Goal: Transaction & Acquisition: Purchase product/service

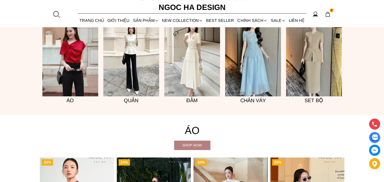
scroll to position [432, 0]
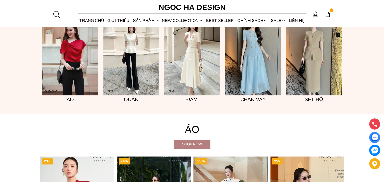
click at [314, 71] on img at bounding box center [314, 53] width 56 height 84
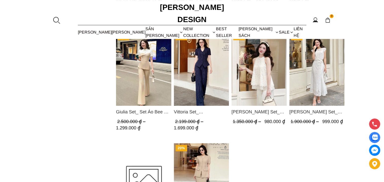
scroll to position [432, 0]
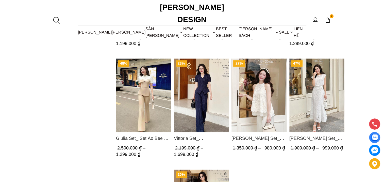
click at [333, 119] on img "Product image - Isabella Set_ Bộ Ren Áo Sơ Mi Vai Chờm Chân Váy Đuôi Cá Màu Trắ…" at bounding box center [316, 95] width 55 height 74
click at [314, 113] on img "Product image - Isabella Set_ Bộ Ren Áo Sơ Mi Vai Chờm Chân Váy Đuôi Cá Màu Trắ…" at bounding box center [316, 95] width 55 height 74
click at [300, 135] on span "Isabella Set_ Bộ Ren Áo Sơ Mi Vai Chờm Chân Váy Đuôi Cá Màu Trắng BJ139" at bounding box center [316, 138] width 55 height 7
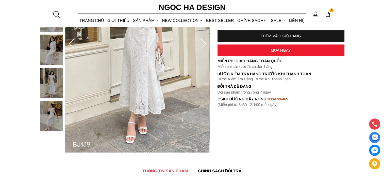
scroll to position [127, 0]
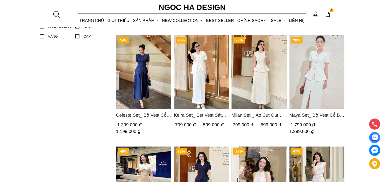
scroll to position [178, 0]
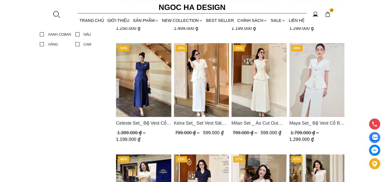
click at [303, 103] on img "Product image - Maya Set_ Bộ Vest Cổ Bẻ Chân Váy Xẻ Màu Đen, Trắng BJ140" at bounding box center [316, 80] width 55 height 74
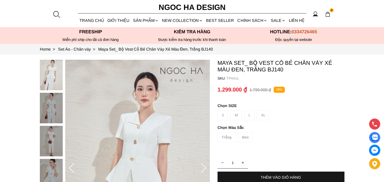
click at [245, 112] on div "S M L XL" at bounding box center [281, 116] width 127 height 12
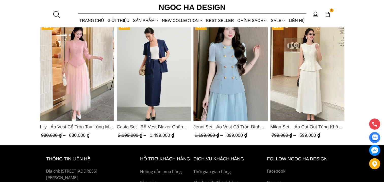
scroll to position [737, 0]
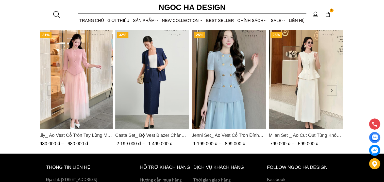
click at [276, 97] on img "Product image - Milan Set _ Áo Cut Out Tùng Không Tay Kết Hợp Chân Váy Xếp Ly A…" at bounding box center [306, 79] width 74 height 99
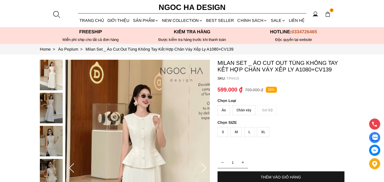
click at [231, 112] on div "Áo Chân váy Set Bộ" at bounding box center [281, 111] width 127 height 12
click at [228, 112] on div "Áo" at bounding box center [224, 110] width 12 height 10
click at [232, 108] on div "Áo Chân váy Set Bộ" at bounding box center [281, 111] width 127 height 12
click at [234, 109] on div "Chân váy" at bounding box center [244, 110] width 23 height 10
click at [228, 110] on div "Áo" at bounding box center [224, 110] width 12 height 10
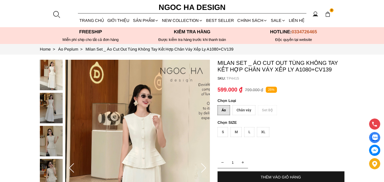
click at [223, 132] on div "S" at bounding box center [223, 132] width 10 height 10
click at [240, 105] on div "Chân váy" at bounding box center [244, 110] width 23 height 10
click at [230, 103] on container "Milan Set _ Áo Cut Out Tùng Không Tay Kết Hợp Chân Váy Xếp Ly A1080+CV139 SKU: …" at bounding box center [281, 154] width 127 height 188
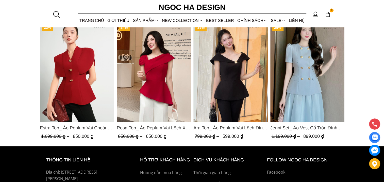
scroll to position [737, 0]
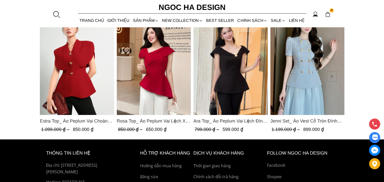
click at [80, 90] on img "Product image - Estra Top_ Áo Peplum Vai Choàng Màu Đỏ A1092" at bounding box center [77, 65] width 74 height 99
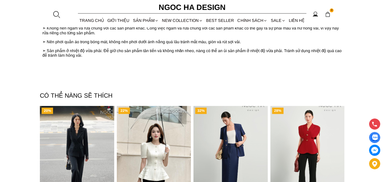
scroll to position [737, 0]
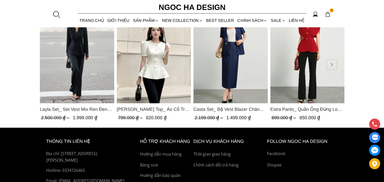
click at [90, 84] on img "Product image - Layla Set_ Set Vest Mix Ren Đen Quần Suông BQ-06" at bounding box center [77, 53] width 74 height 99
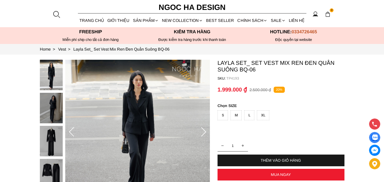
click at [49, 108] on img at bounding box center [51, 108] width 23 height 30
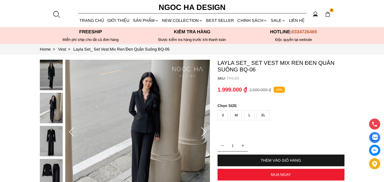
click at [55, 135] on img at bounding box center [51, 141] width 23 height 30
click at [56, 108] on img at bounding box center [51, 108] width 23 height 30
click at [54, 83] on img at bounding box center [51, 75] width 23 height 30
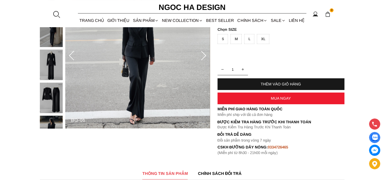
scroll to position [51, 0]
